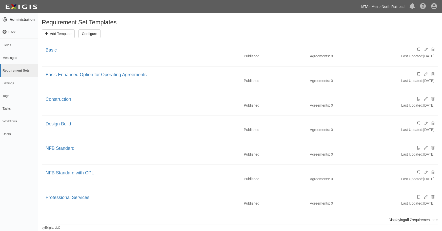
click at [379, 7] on link "MTA - Metro-North Railroad" at bounding box center [383, 7] width 48 height 10
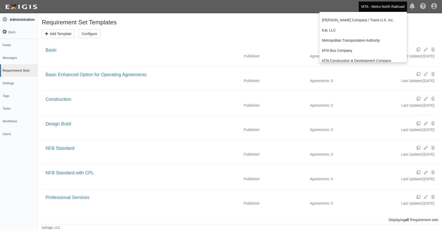
scroll to position [49, 0]
click at [348, 39] on link "Metropolitan Transportation Authority" at bounding box center [363, 40] width 87 height 10
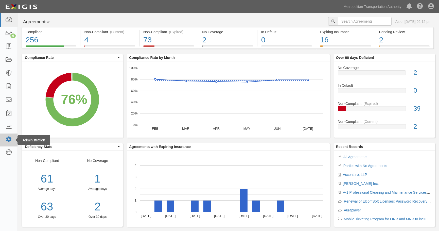
click at [10, 139] on icon at bounding box center [8, 139] width 7 height 4
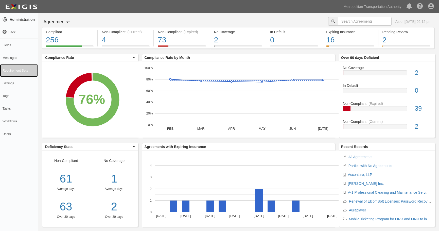
click at [13, 67] on link "Requirement Sets" at bounding box center [19, 70] width 38 height 13
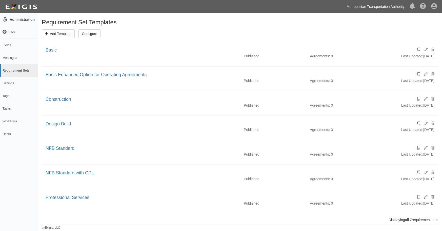
click at [379, 7] on link "Metropolitan Transportation Authority" at bounding box center [375, 7] width 63 height 10
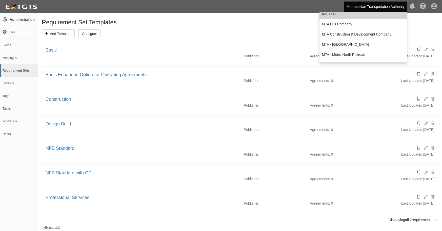
scroll to position [70, 0]
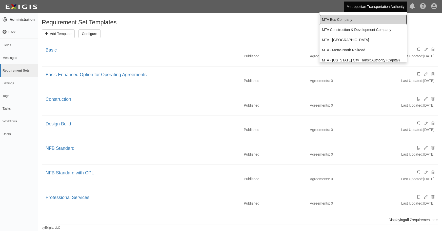
click at [349, 20] on link "MTA Bus Company" at bounding box center [363, 19] width 87 height 10
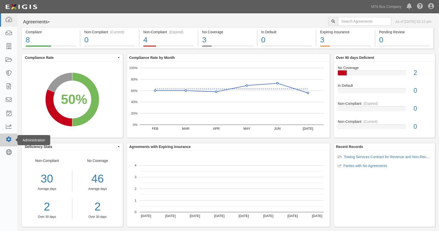
click at [5, 135] on link at bounding box center [8, 139] width 17 height 13
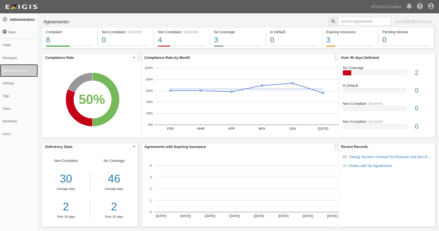
click at [16, 72] on link "Requirement Sets" at bounding box center [19, 70] width 38 height 13
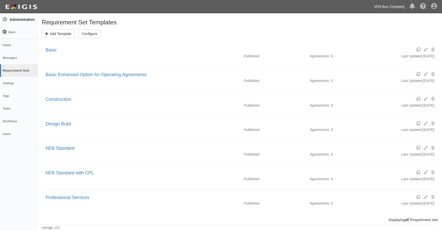
click at [397, 6] on link "MTA Bus Company" at bounding box center [389, 7] width 35 height 10
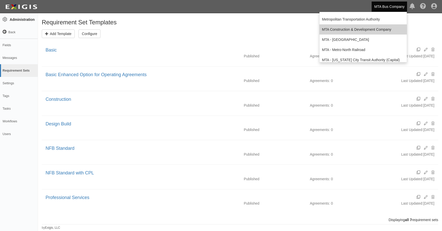
scroll to position [70, 0]
click at [368, 28] on link "MTA Construction & Development Company" at bounding box center [363, 30] width 87 height 10
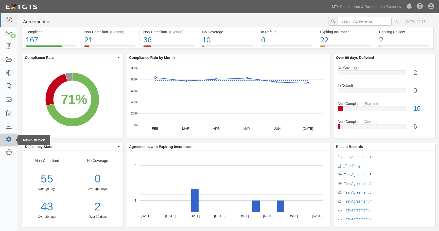
click at [7, 139] on icon at bounding box center [8, 139] width 7 height 4
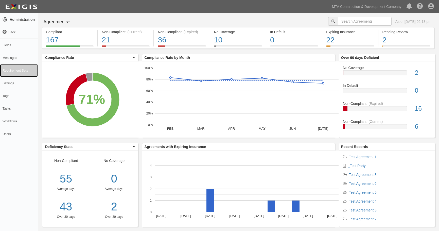
click at [13, 72] on link "Requirement Sets" at bounding box center [19, 70] width 38 height 13
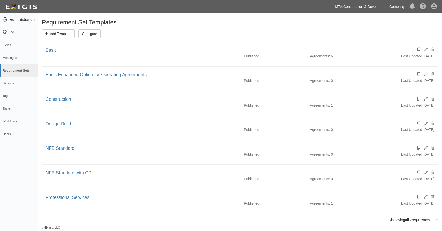
click at [374, 7] on link "MTA Construction & Development Company" at bounding box center [370, 7] width 74 height 10
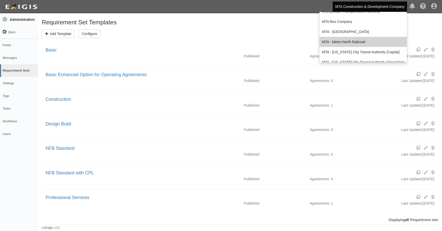
scroll to position [76, 0]
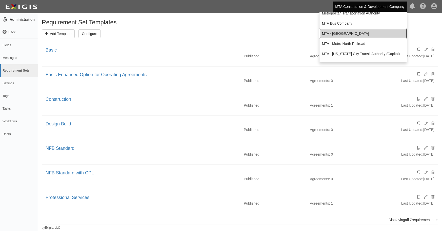
click at [354, 34] on link "MTA - [GEOGRAPHIC_DATA]" at bounding box center [363, 33] width 87 height 10
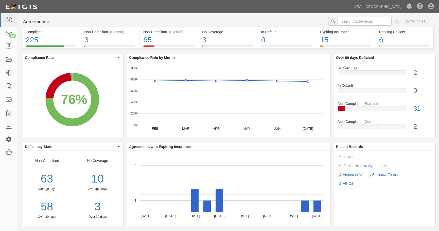
click at [9, 140] on icon at bounding box center [8, 139] width 7 height 4
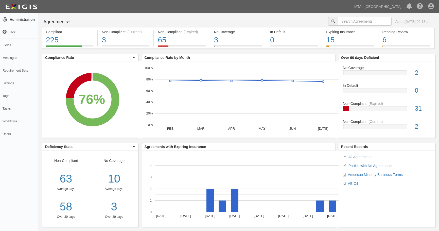
click at [18, 68] on link "Requirement Sets" at bounding box center [19, 70] width 38 height 13
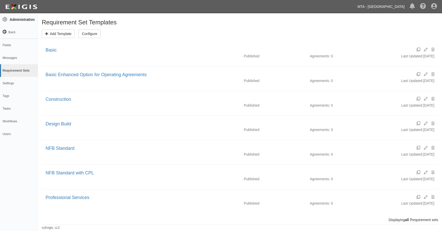
click at [390, 6] on link "MTA - [GEOGRAPHIC_DATA]" at bounding box center [381, 7] width 52 height 10
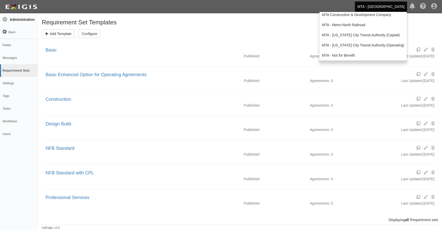
scroll to position [82, 0]
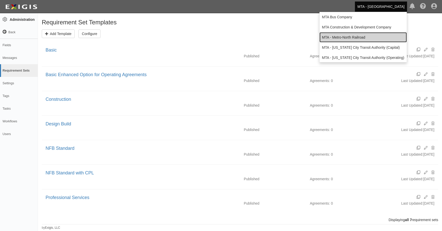
click at [360, 34] on link "MTA - Metro-North Railroad" at bounding box center [363, 37] width 87 height 10
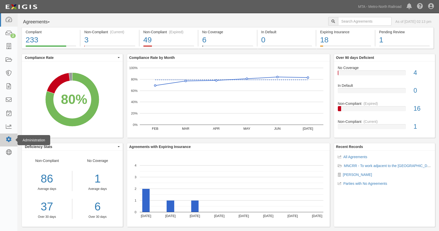
click at [7, 140] on icon at bounding box center [8, 139] width 7 height 4
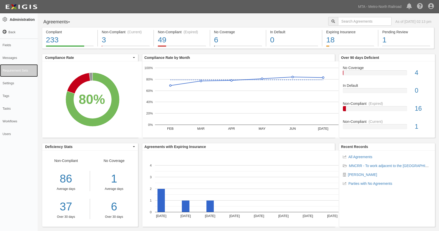
click at [15, 72] on link "Requirement Sets" at bounding box center [19, 70] width 38 height 13
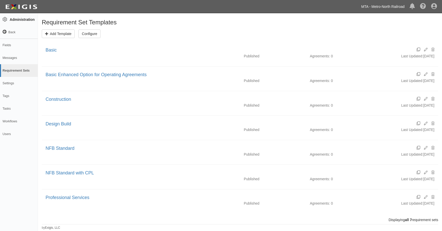
click at [385, 5] on link "MTA - Metro-North Railroad" at bounding box center [383, 7] width 48 height 10
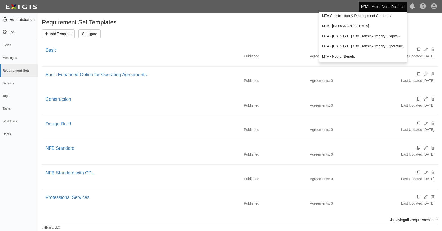
scroll to position [95, 0]
click at [353, 44] on link "MTA - [US_STATE] City Transit Authority (Operating)" at bounding box center [363, 45] width 87 height 10
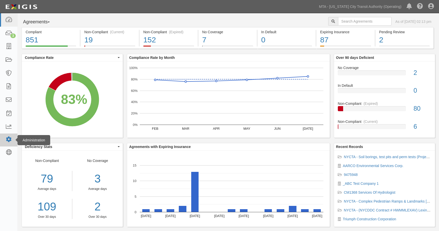
click at [11, 137] on icon at bounding box center [8, 139] width 7 height 4
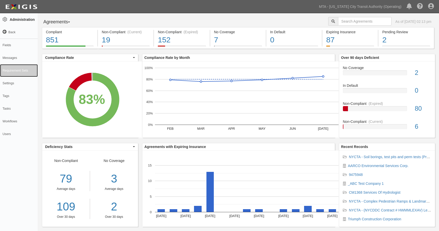
click at [17, 68] on link "Requirement Sets" at bounding box center [19, 70] width 38 height 13
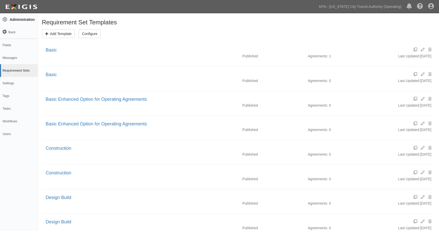
drag, startPoint x: 311, startPoint y: 29, endPoint x: 296, endPoint y: 16, distance: 19.9
click at [311, 29] on div "Requirement Set Templates Add Template Configure Basic Published Agreements: 1 …" at bounding box center [238, 185] width 401 height 333
